Goal: Find contact information: Find contact information

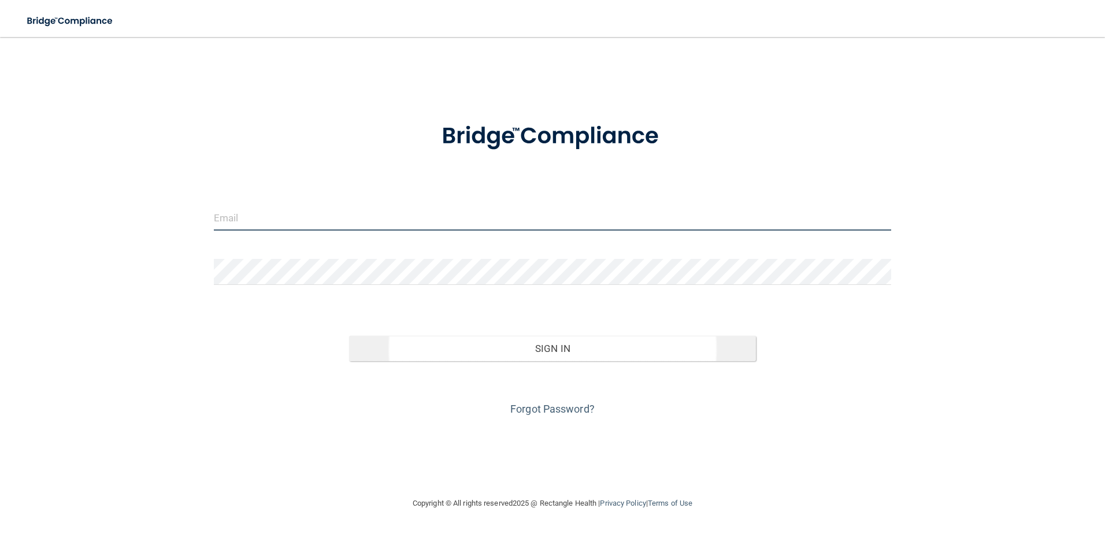
type input "[EMAIL_ADDRESS][DOMAIN_NAME]"
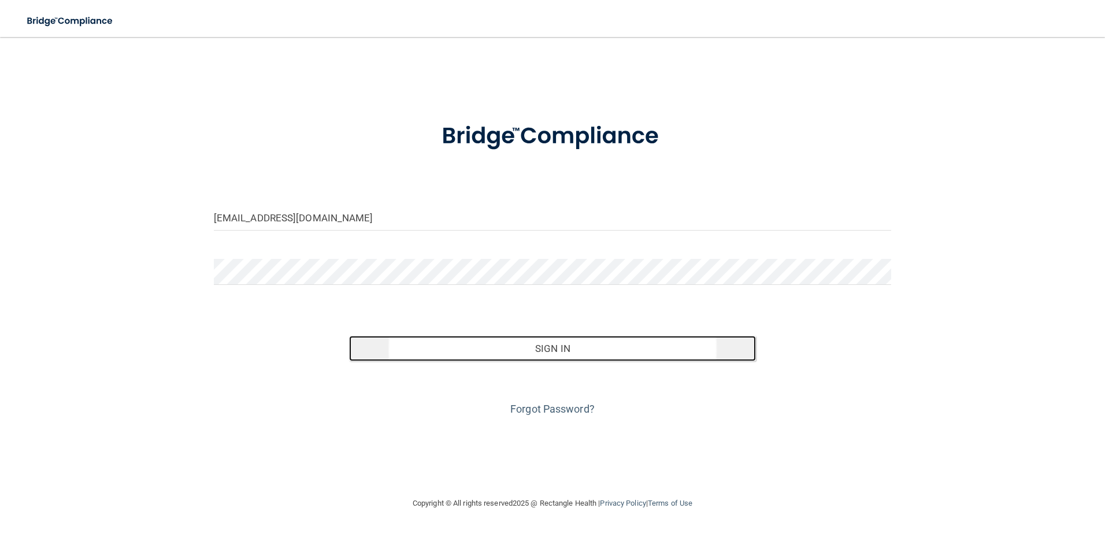
click at [497, 356] on button "Sign In" at bounding box center [552, 348] width 407 height 25
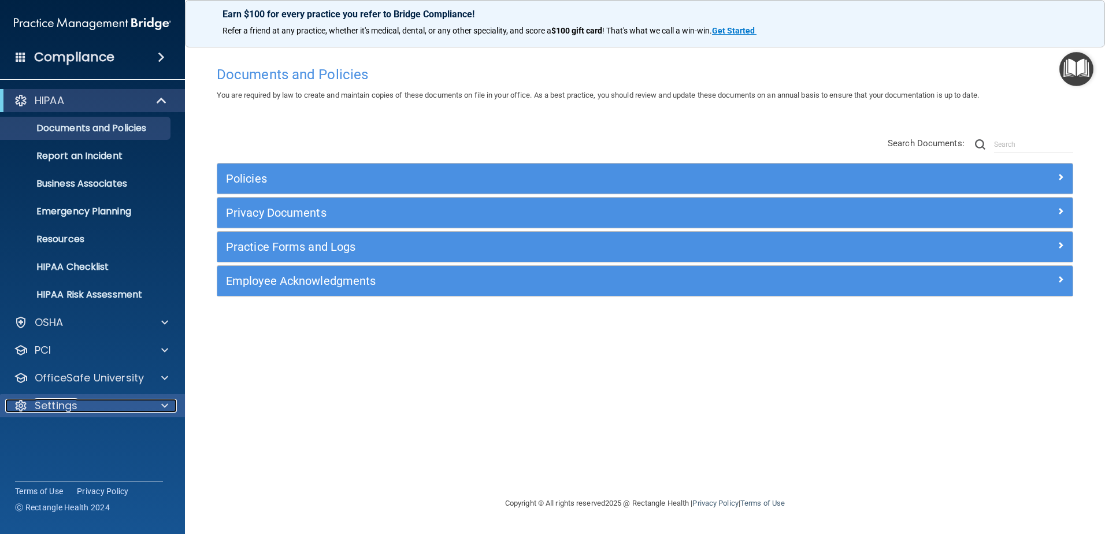
click at [163, 402] on span at bounding box center [164, 406] width 7 height 14
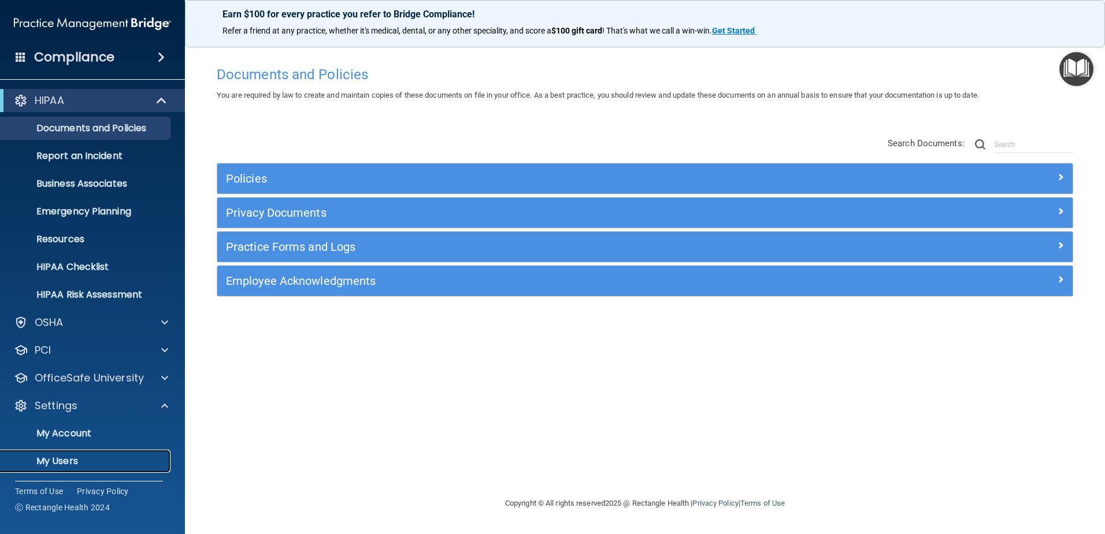
click at [98, 460] on p "My Users" at bounding box center [87, 461] width 158 height 12
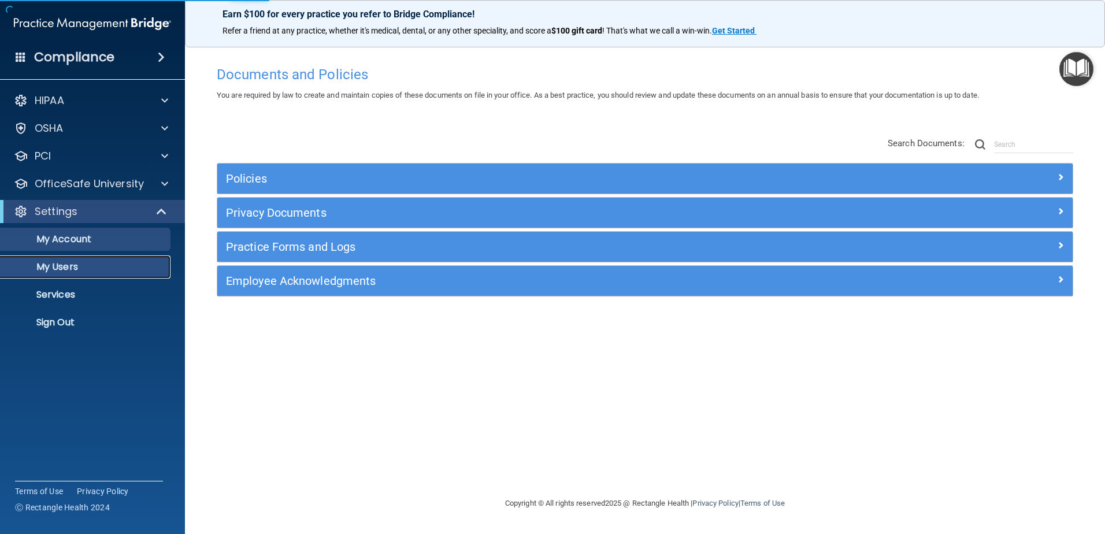
select select "20"
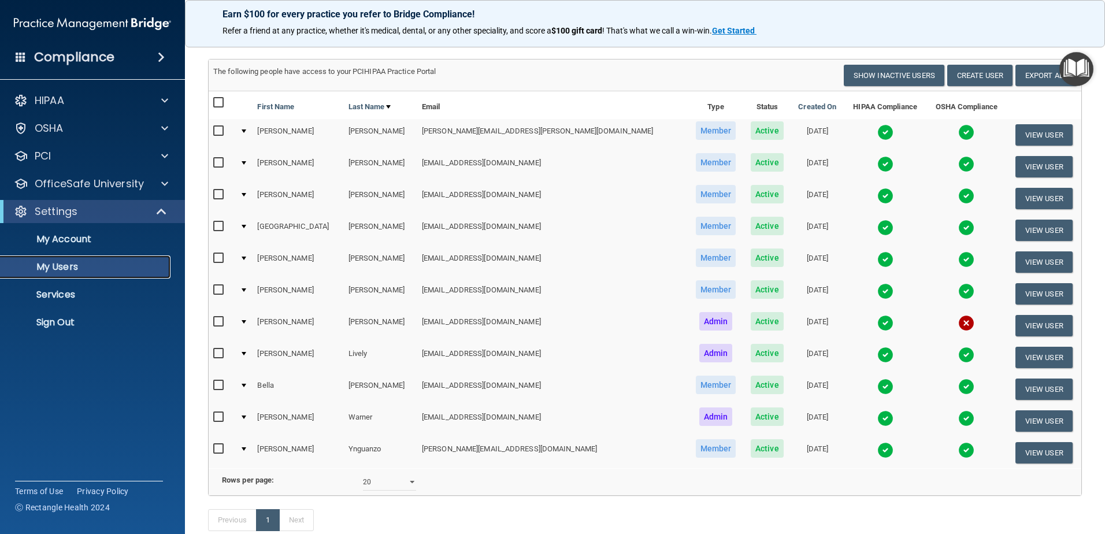
scroll to position [116, 0]
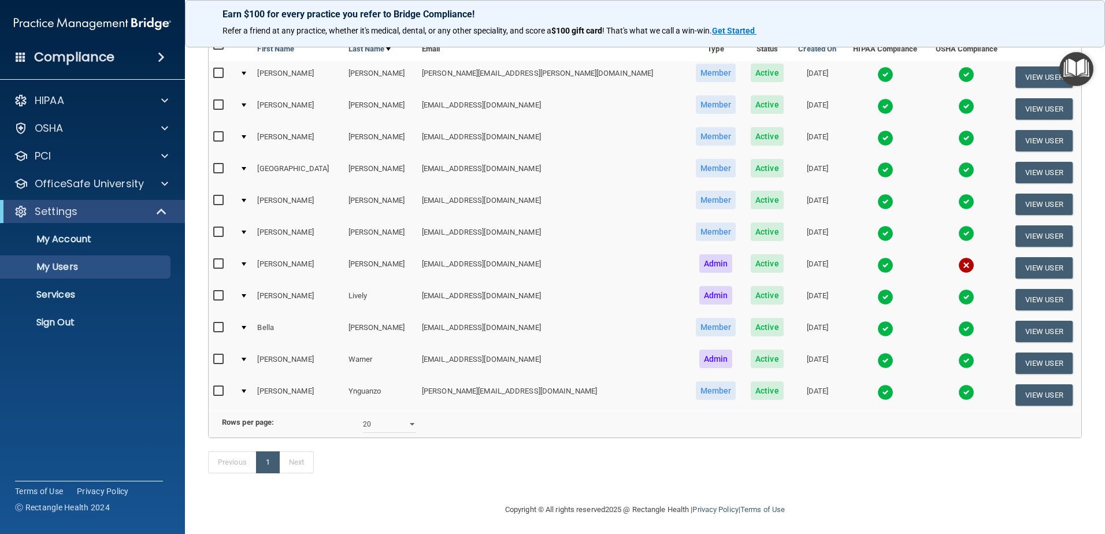
click at [417, 393] on td "[PERSON_NAME][EMAIL_ADDRESS][DOMAIN_NAME]" at bounding box center [552, 394] width 270 height 31
drag, startPoint x: 412, startPoint y: 392, endPoint x: 510, endPoint y: 387, distance: 99.0
click at [510, 387] on td "[PERSON_NAME][EMAIL_ADDRESS][DOMAIN_NAME]" at bounding box center [552, 394] width 270 height 31
copy td "[PERSON_NAME][EMAIL_ADDRESS][DOMAIN_NAME]"
